Goal: Find specific page/section: Find specific page/section

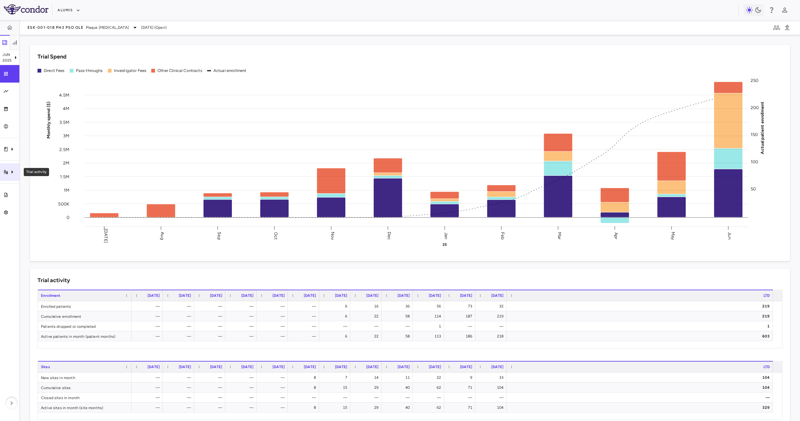
click at [14, 168] on icon "Trial activity" at bounding box center [12, 172] width 8 height 8
drag, startPoint x: 61, startPoint y: 187, endPoint x: 460, endPoint y: 420, distance: 461.9
click at [61, 187] on link "Site & lab cost matrix" at bounding box center [66, 191] width 94 height 10
